Goal: Transaction & Acquisition: Subscribe to service/newsletter

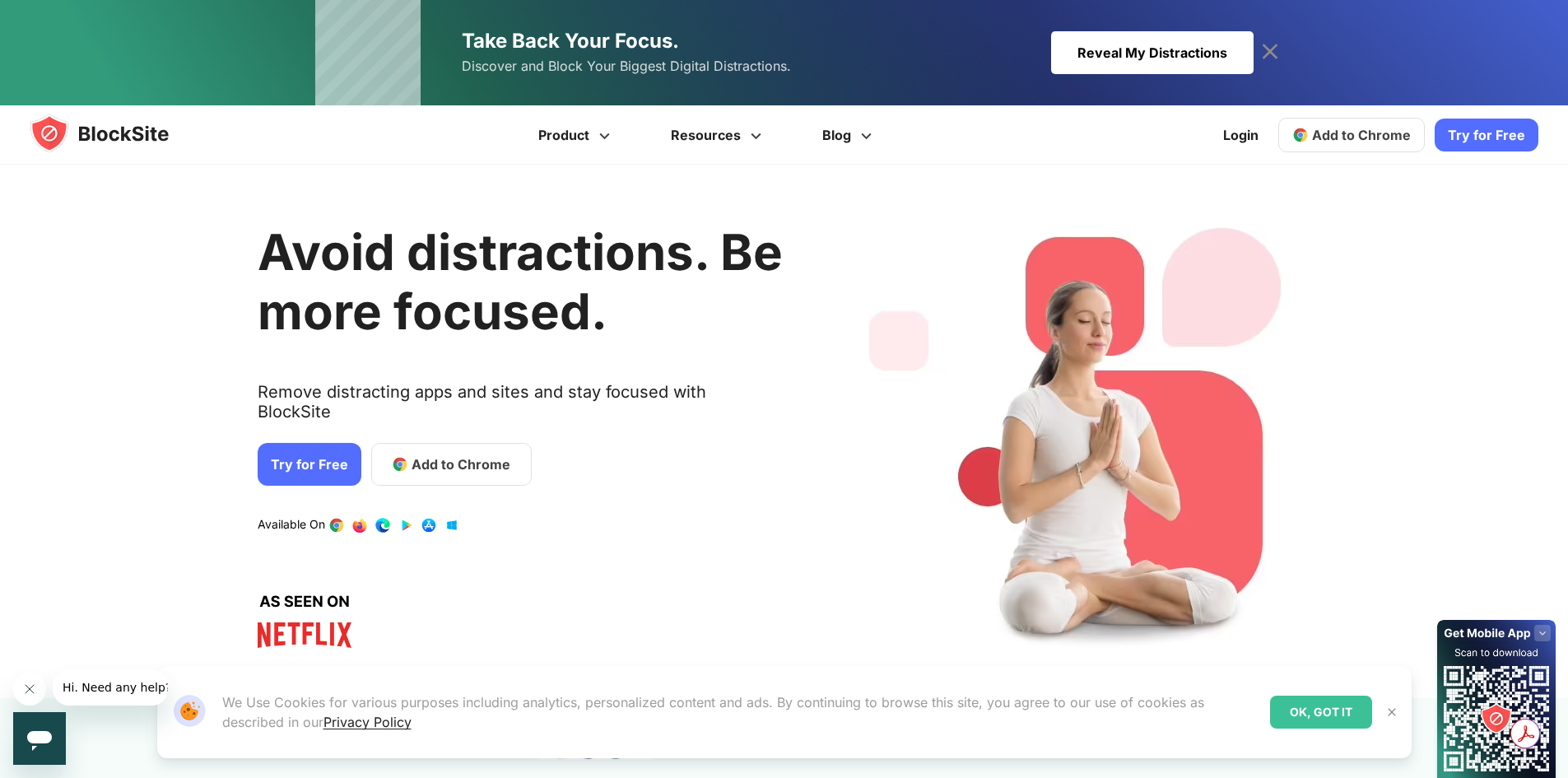
click at [397, 456] on span "1 / 4" at bounding box center [400, 464] width 17 height 17
click at [291, 443] on link "Try for Free" at bounding box center [310, 464] width 104 height 43
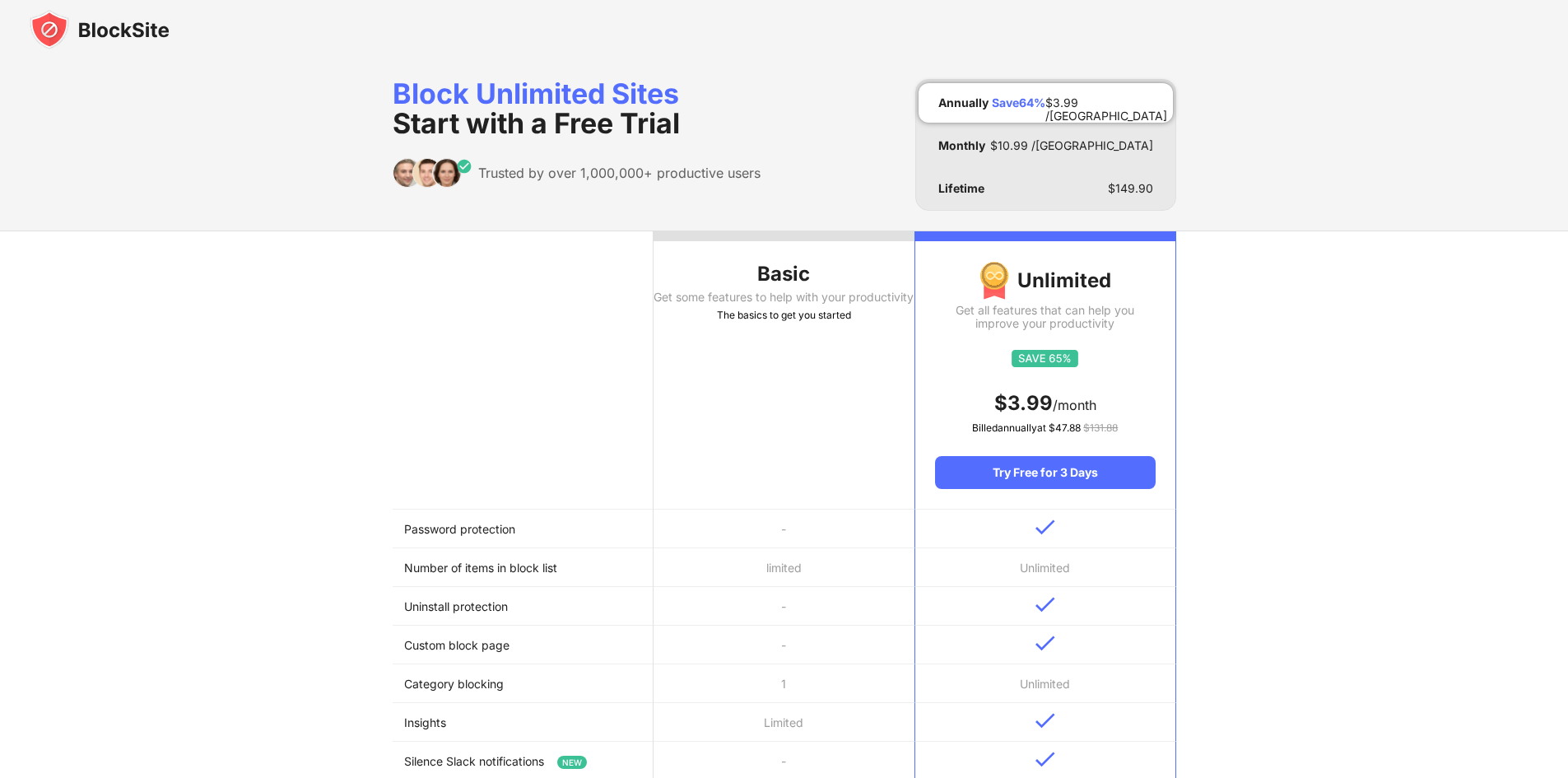
click at [597, 529] on td "Password protection" at bounding box center [523, 529] width 261 height 39
click at [572, 561] on td "Number of items in block list" at bounding box center [523, 567] width 261 height 39
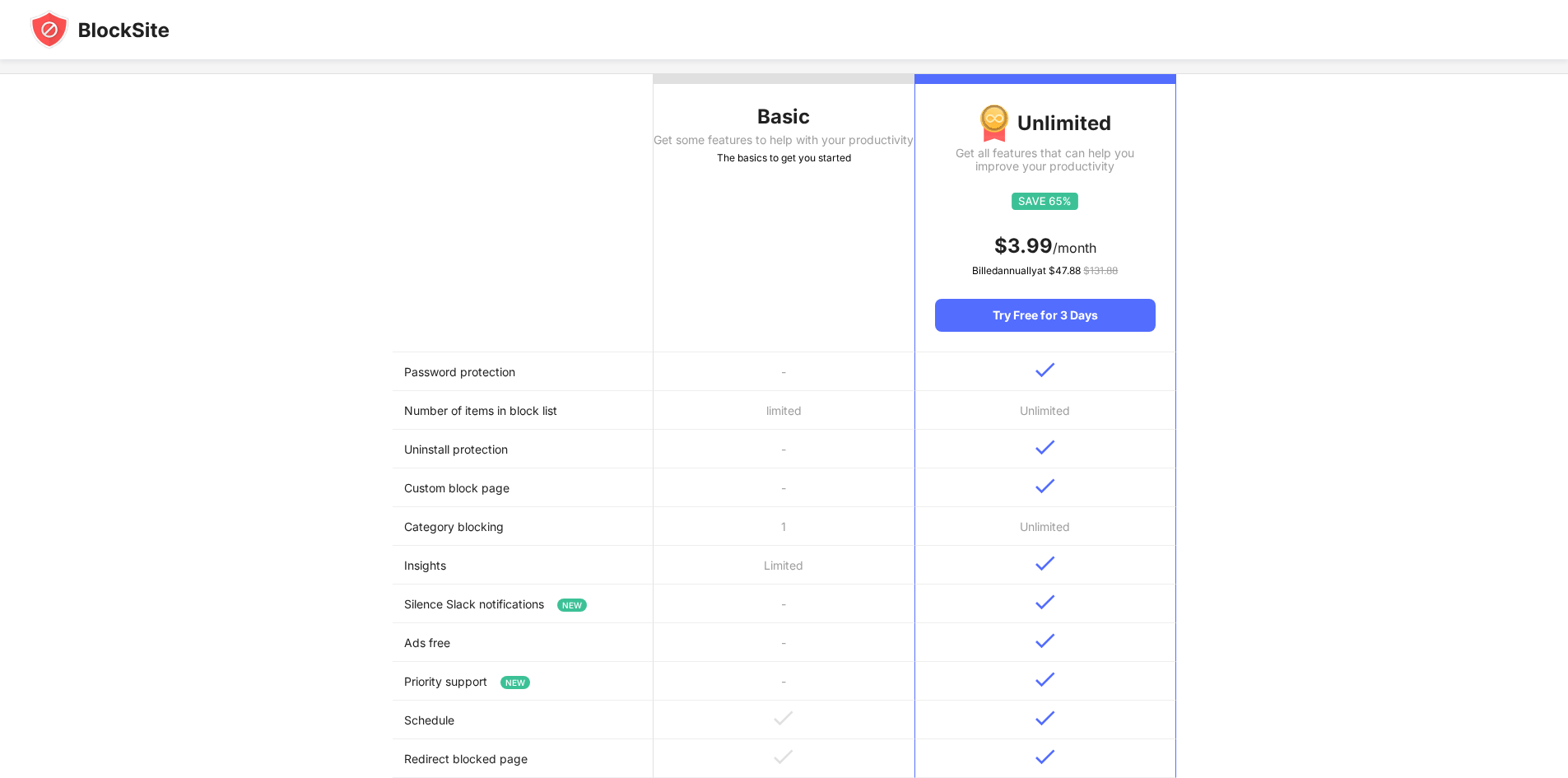
scroll to position [164, 0]
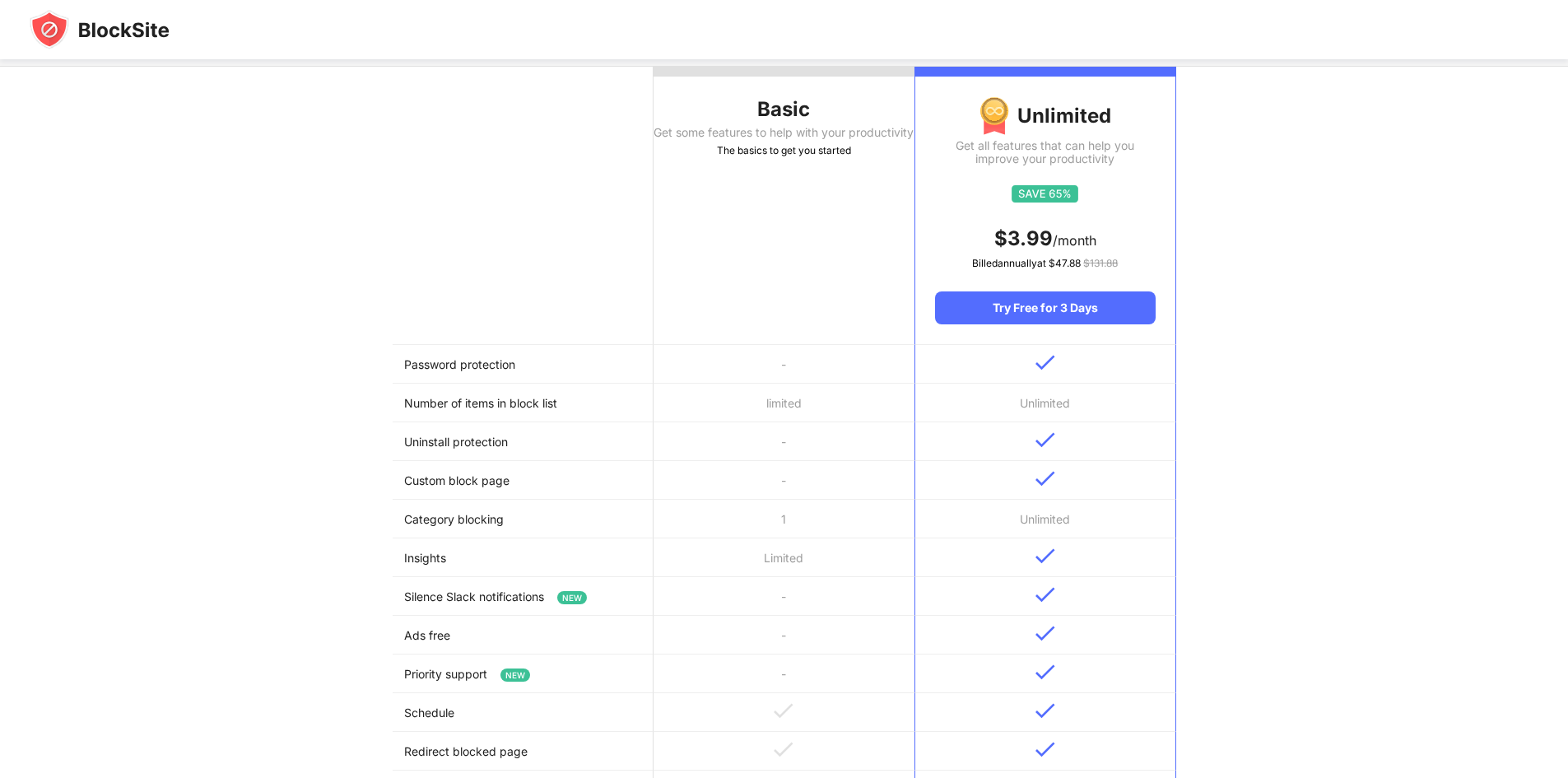
click at [528, 408] on td "Number of items in block list" at bounding box center [523, 403] width 261 height 39
click at [525, 410] on td "Number of items in block list" at bounding box center [523, 403] width 261 height 39
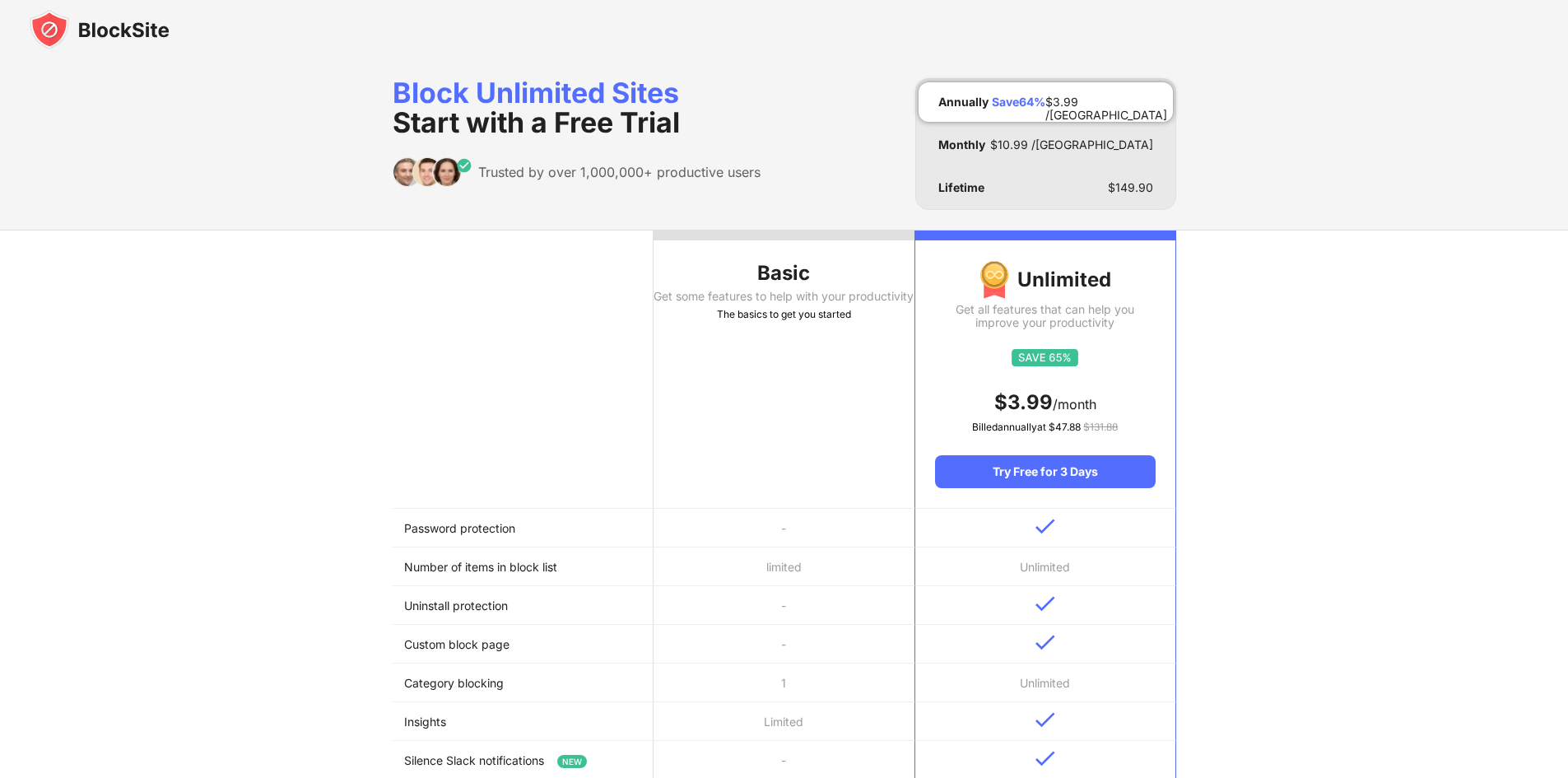
scroll to position [0, 0]
drag, startPoint x: 824, startPoint y: 421, endPoint x: 828, endPoint y: 608, distance: 187.0
click at [870, 614] on table "Basic Get some features to help with your productivity The basics to get you st…" at bounding box center [785, 692] width 784 height 921
click at [809, 599] on td "-" at bounding box center [784, 606] width 261 height 39
click at [1046, 482] on div "Try Free for 3 Days" at bounding box center [1045, 472] width 220 height 33
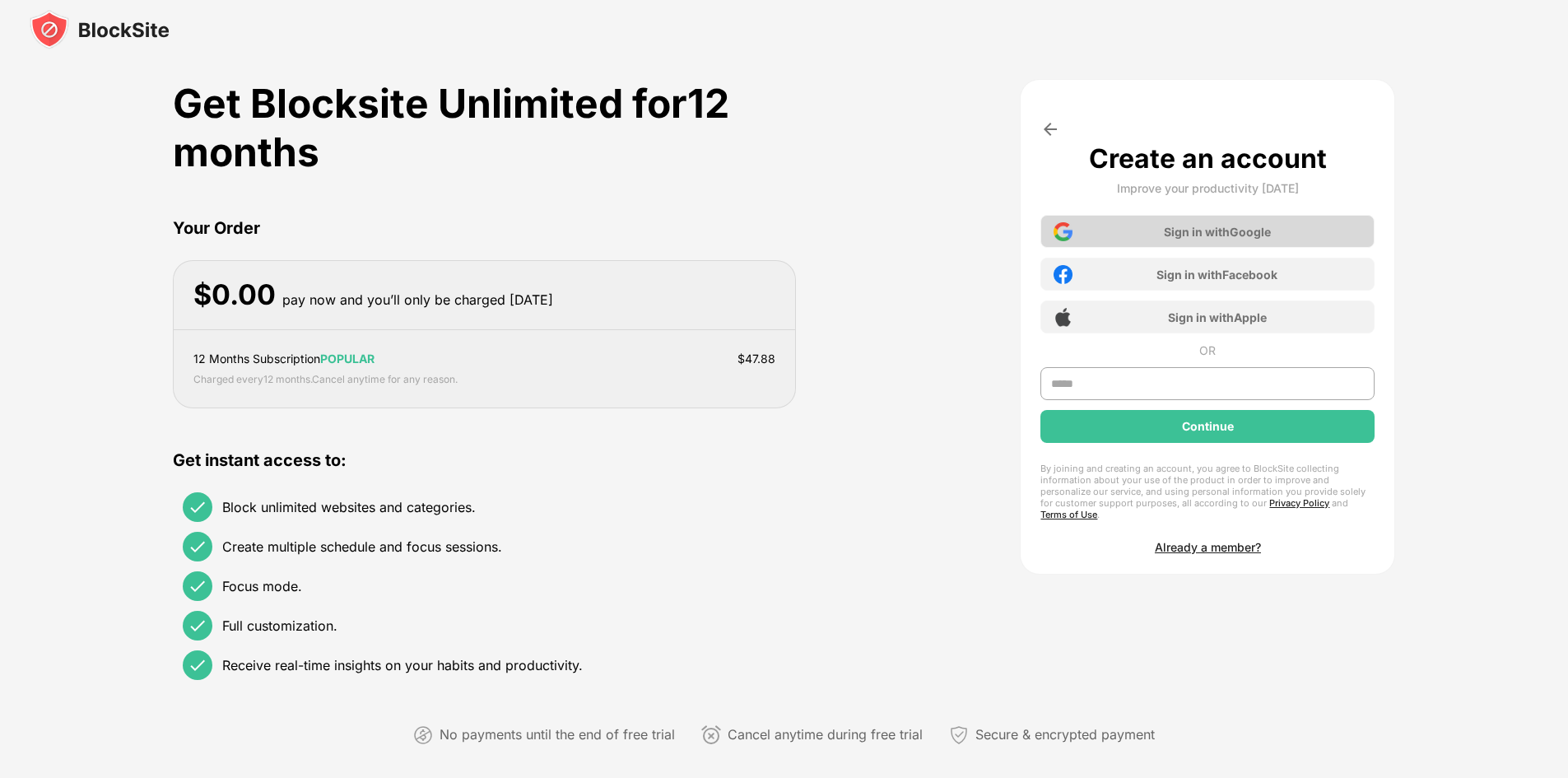
click at [1070, 236] on img at bounding box center [1063, 232] width 19 height 19
